Goal: Task Accomplishment & Management: Manage account settings

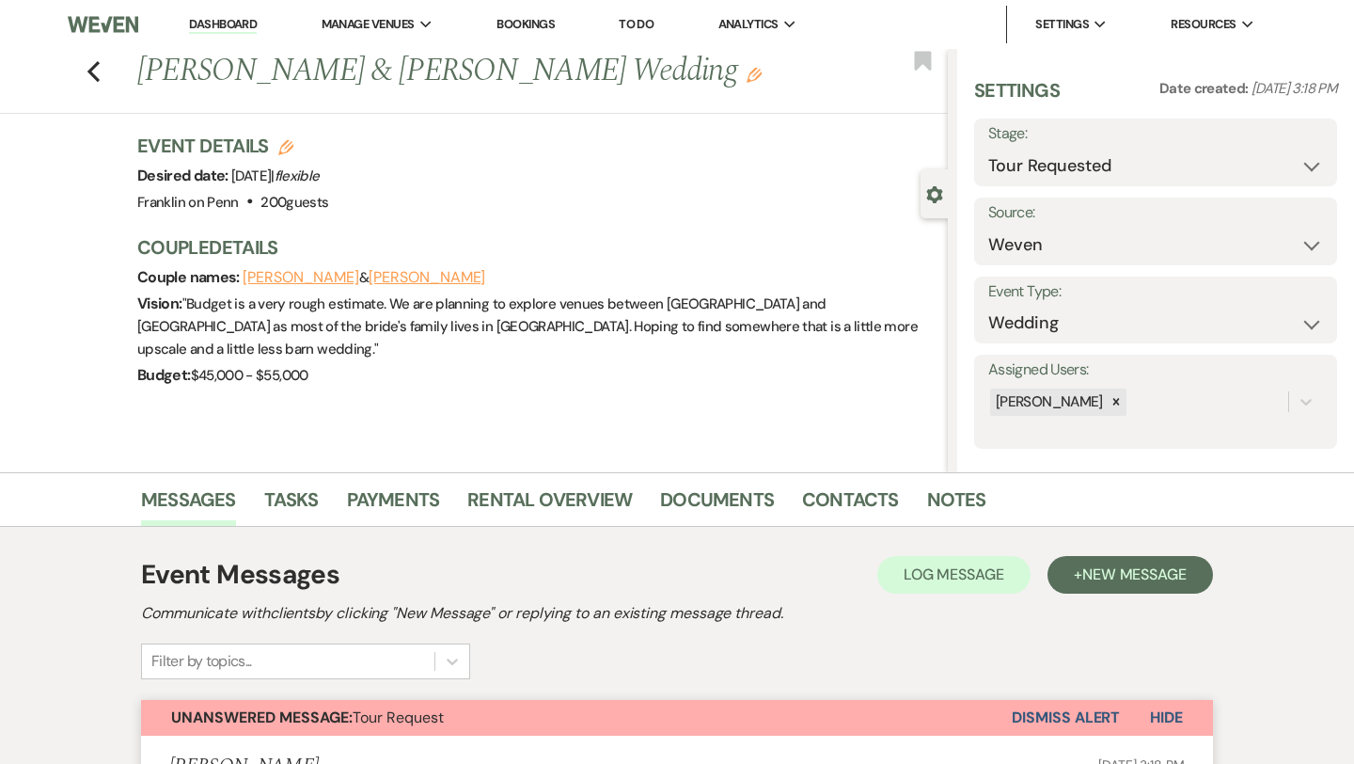
select select "2"
select select "1"
click at [93, 76] on use "button" at bounding box center [93, 71] width 12 height 21
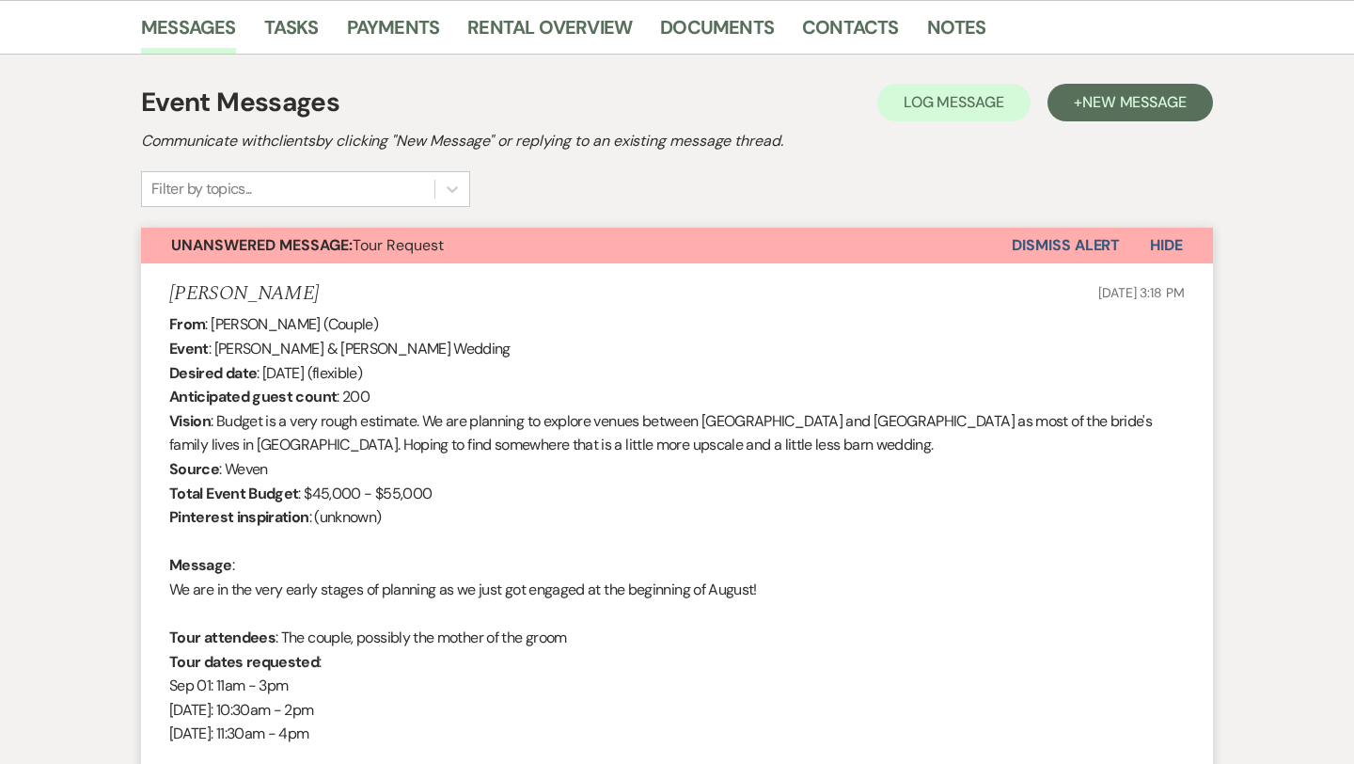
select select "2"
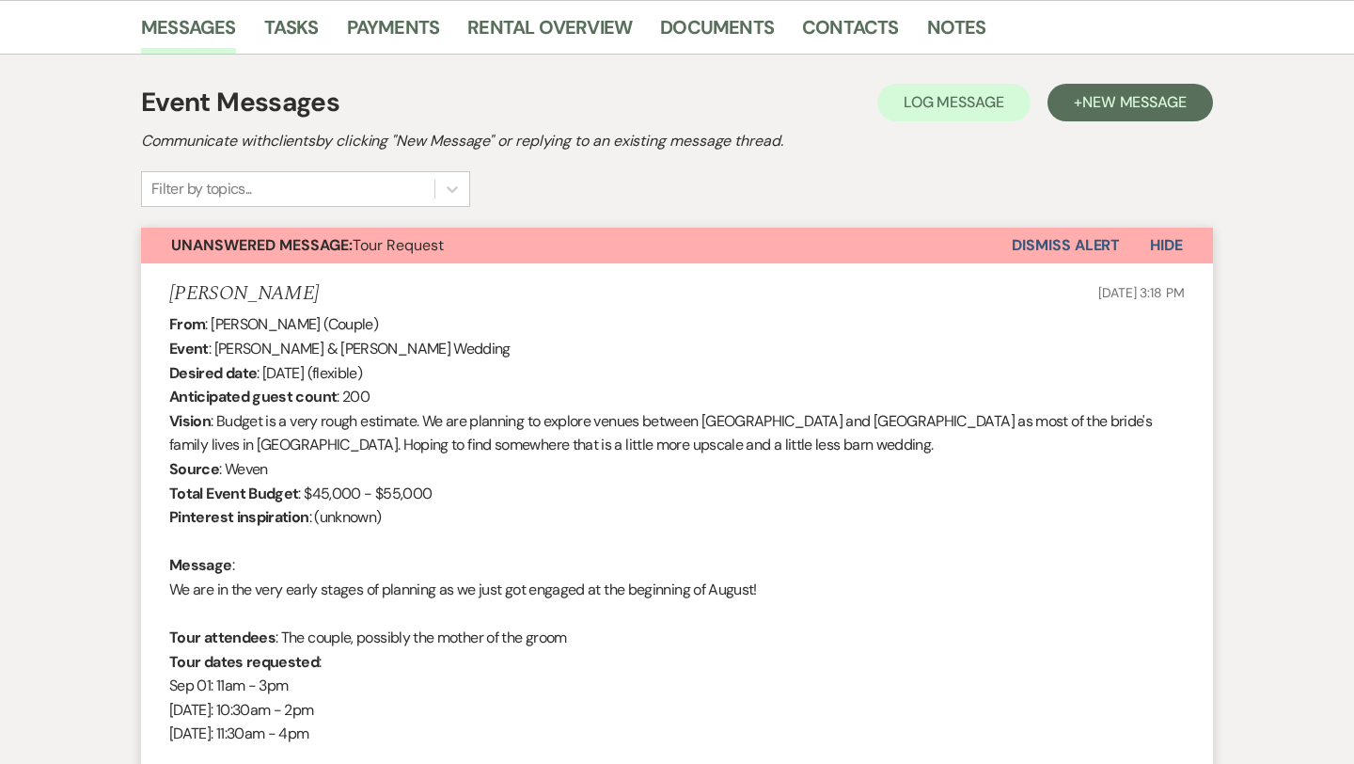
select select "2"
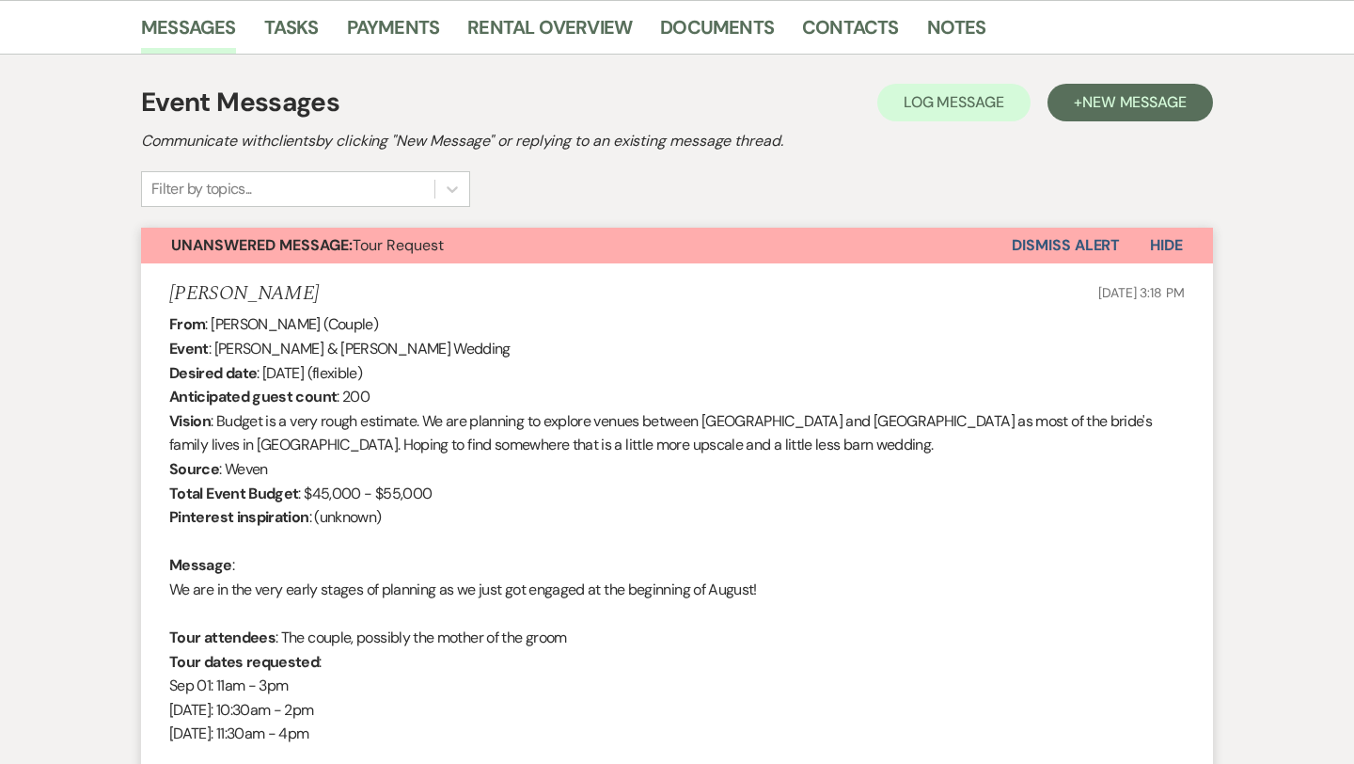
select select "2"
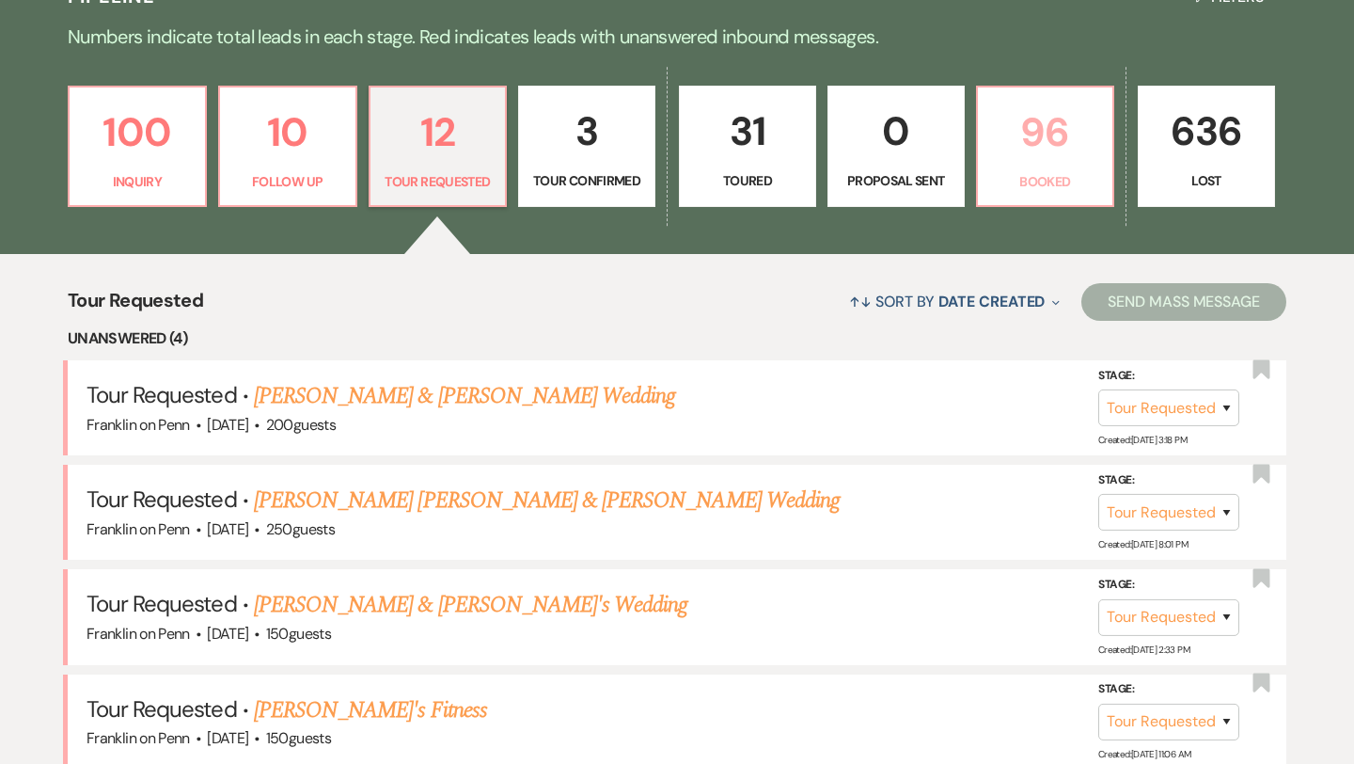
click at [1062, 129] on p "96" at bounding box center [1046, 132] width 113 height 63
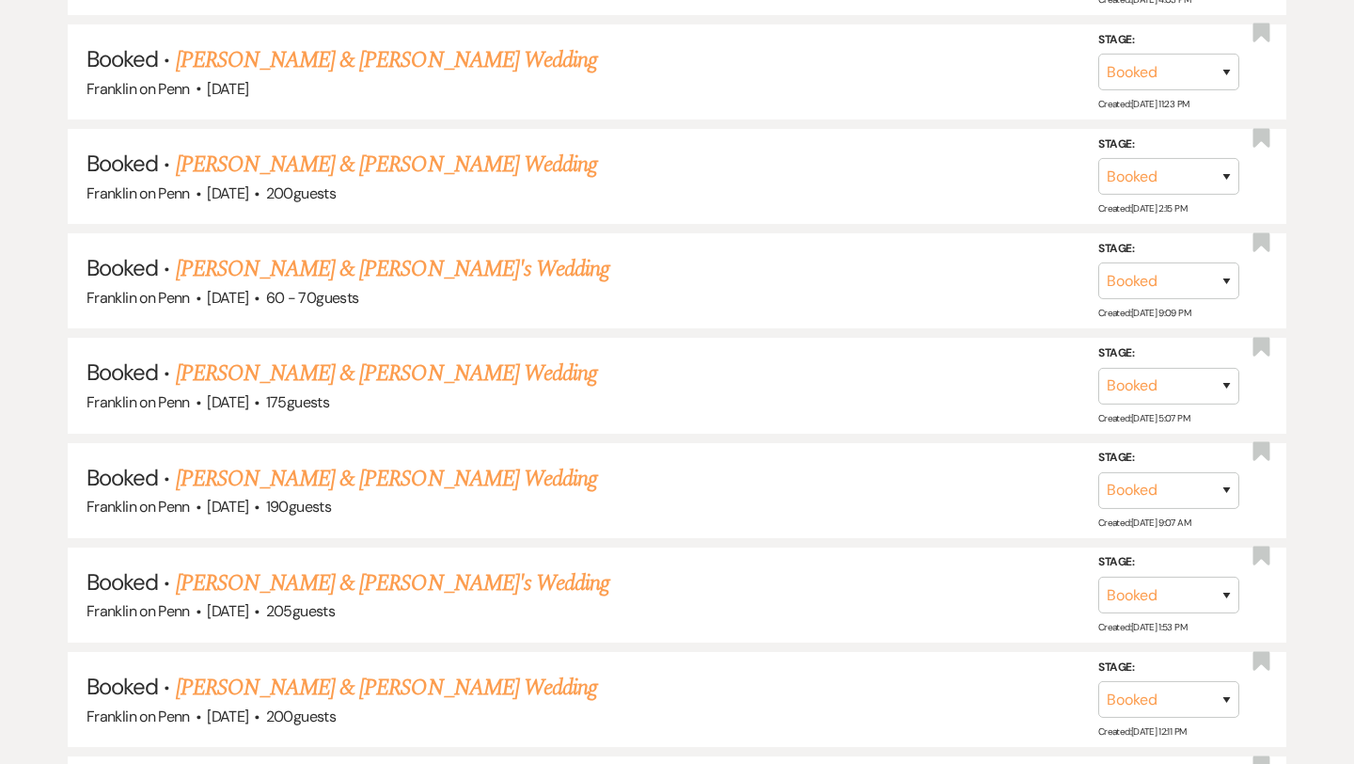
scroll to position [3547, 0]
click at [462, 251] on link "[PERSON_NAME] & [PERSON_NAME]'s Wedding" at bounding box center [393, 268] width 435 height 34
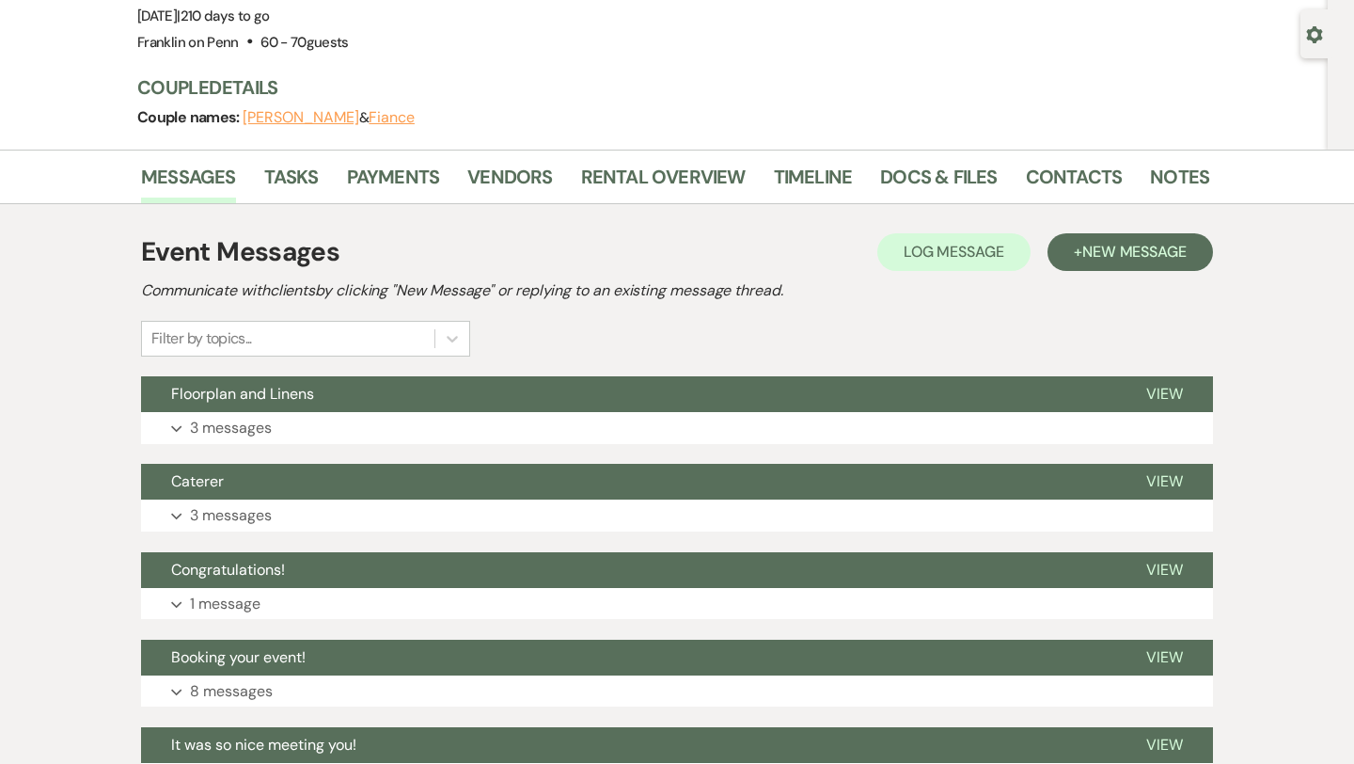
scroll to position [157, 0]
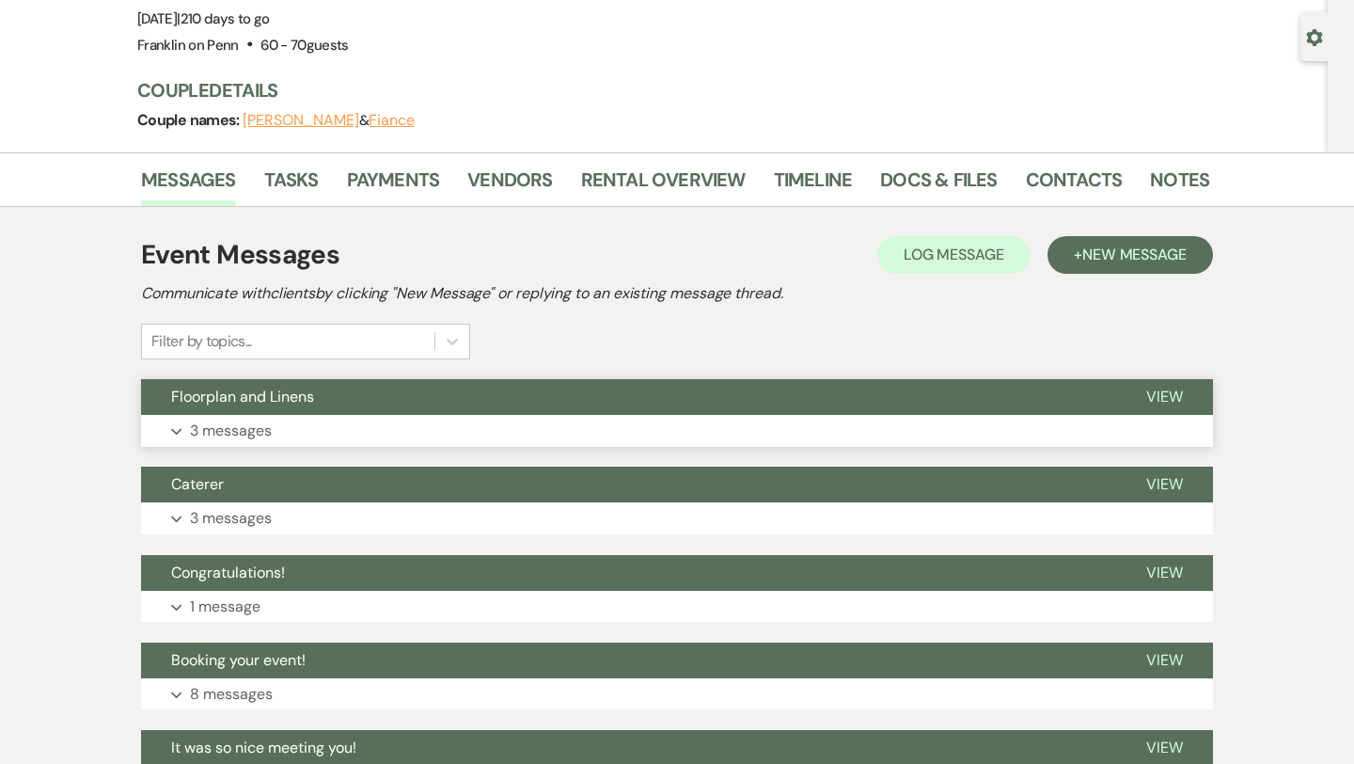
click at [261, 425] on p "3 messages" at bounding box center [231, 431] width 82 height 24
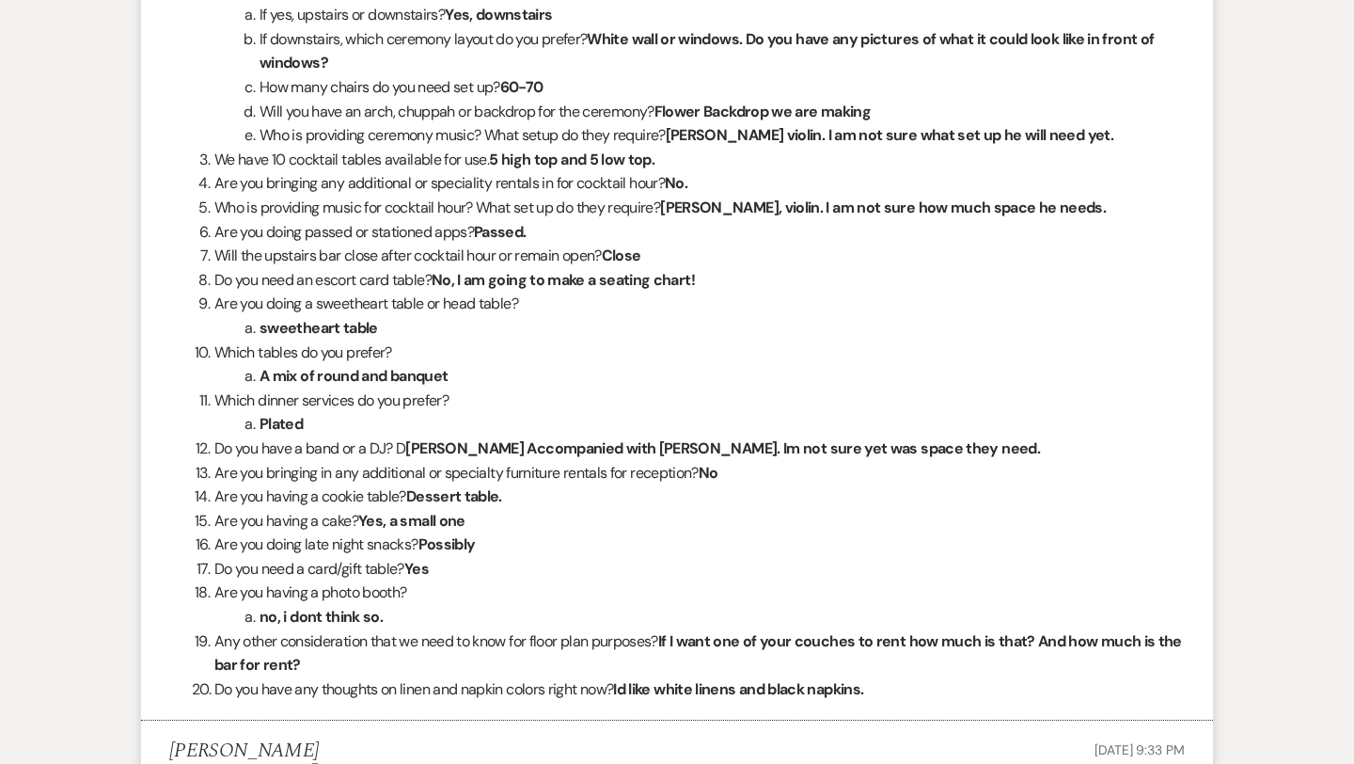
scroll to position [1836, 0]
